Goal: Find specific page/section

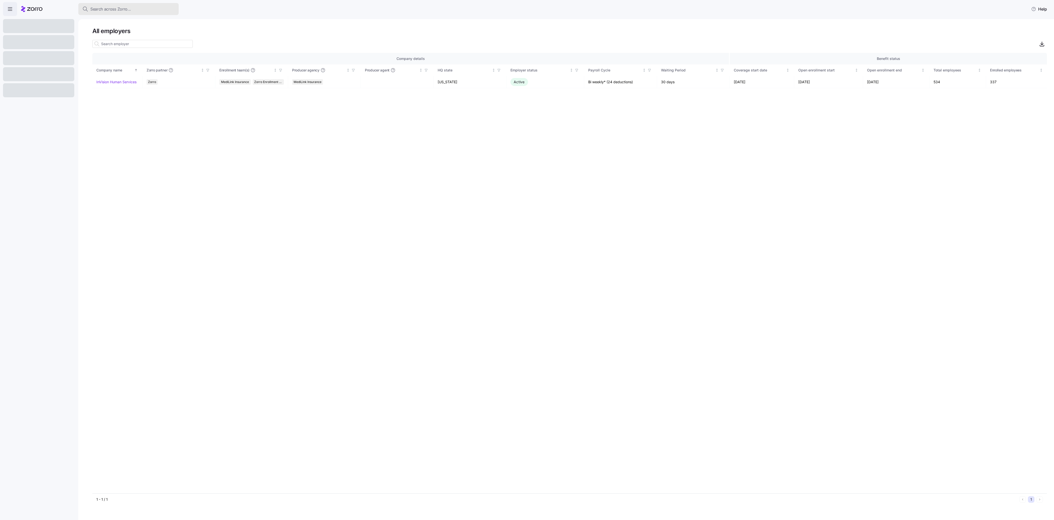
click at [179, 15] on button "Search across Zorro..." at bounding box center [128, 9] width 100 height 12
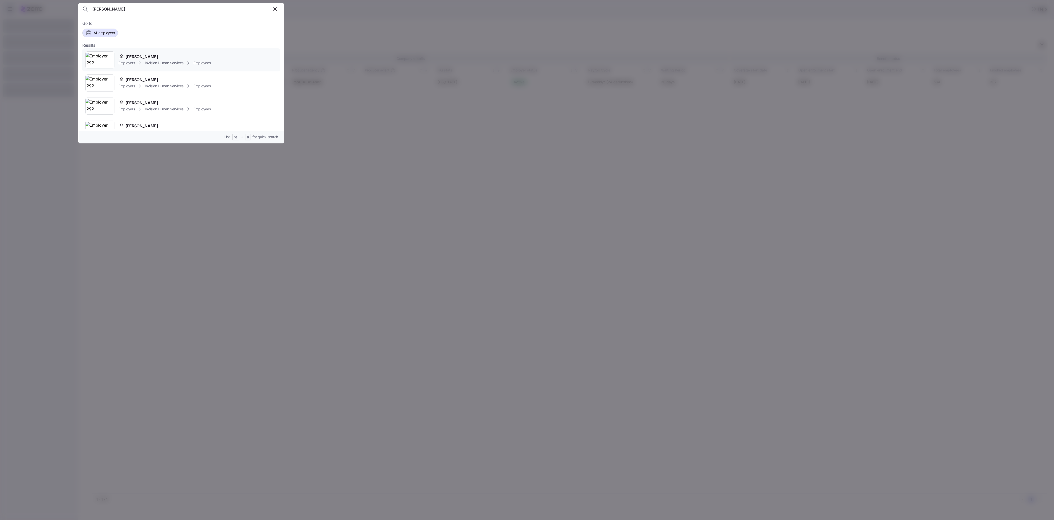
type input "[PERSON_NAME]"
click at [228, 72] on div "[PERSON_NAME] Employers InVision Human Services Employees" at bounding box center [181, 59] width 198 height 23
